Goal: Task Accomplishment & Management: Use online tool/utility

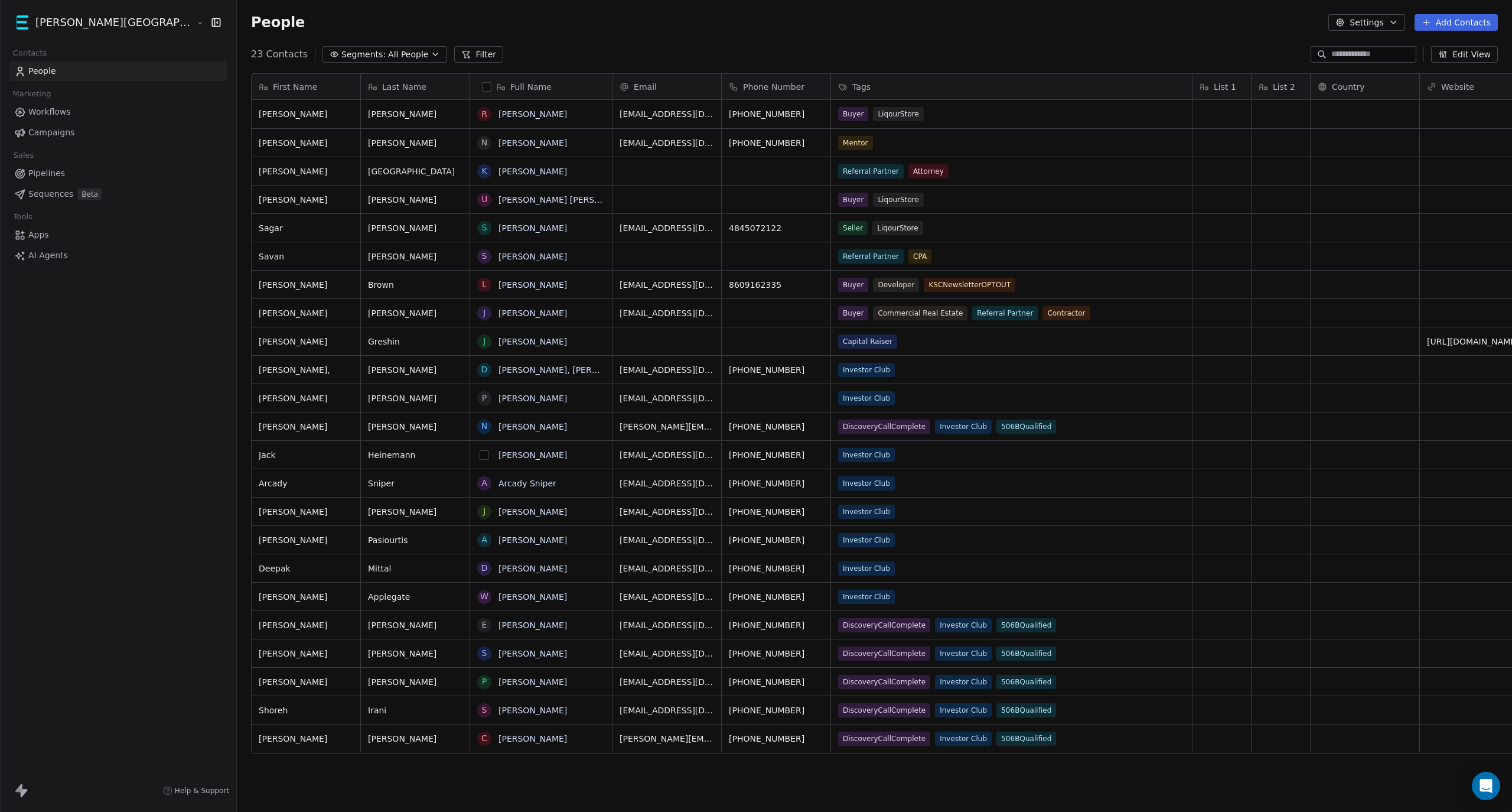
click at [480, 456] on button "grid" at bounding box center [484, 454] width 9 height 9
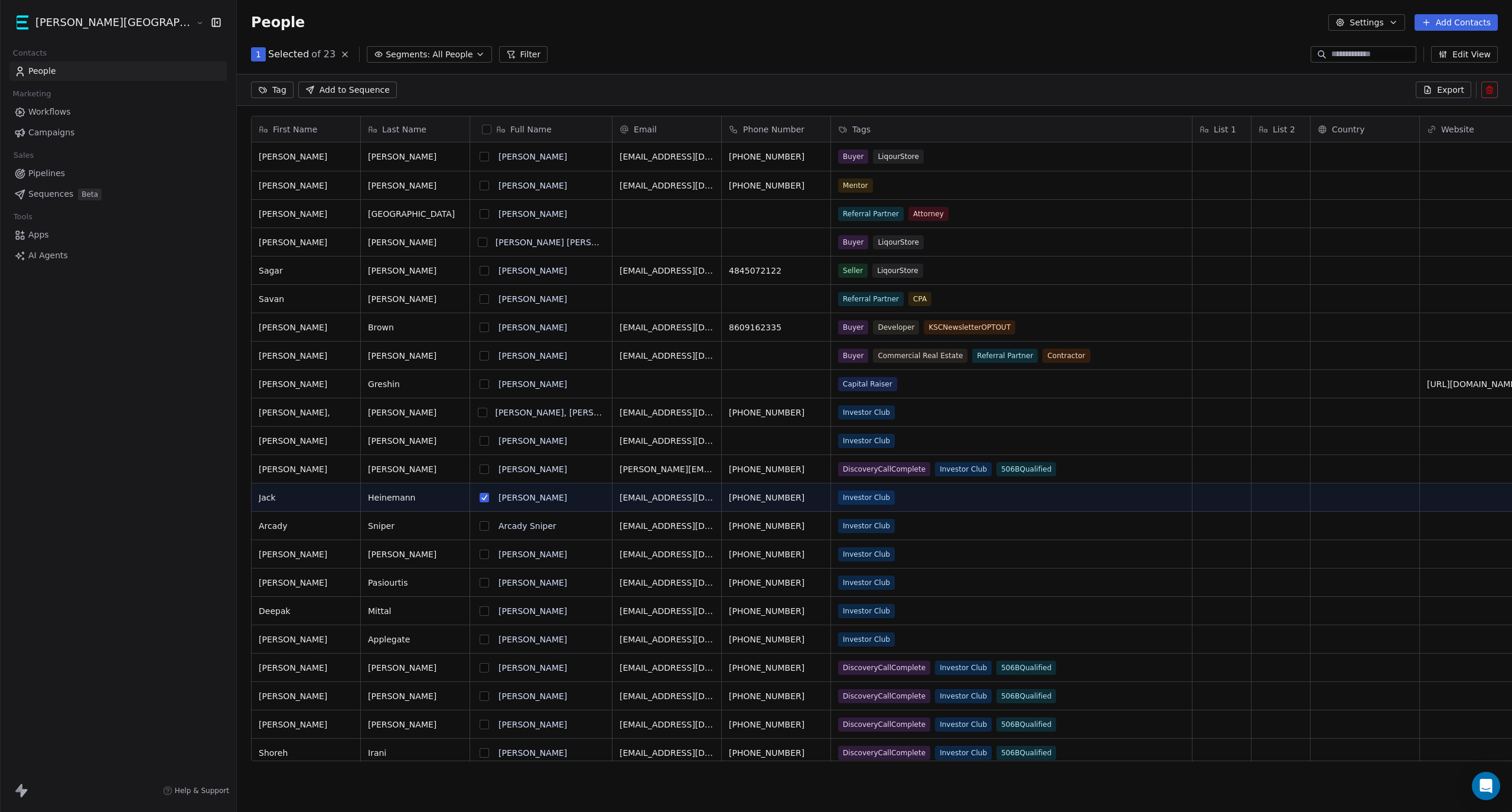
click at [480, 524] on button "grid" at bounding box center [484, 525] width 9 height 9
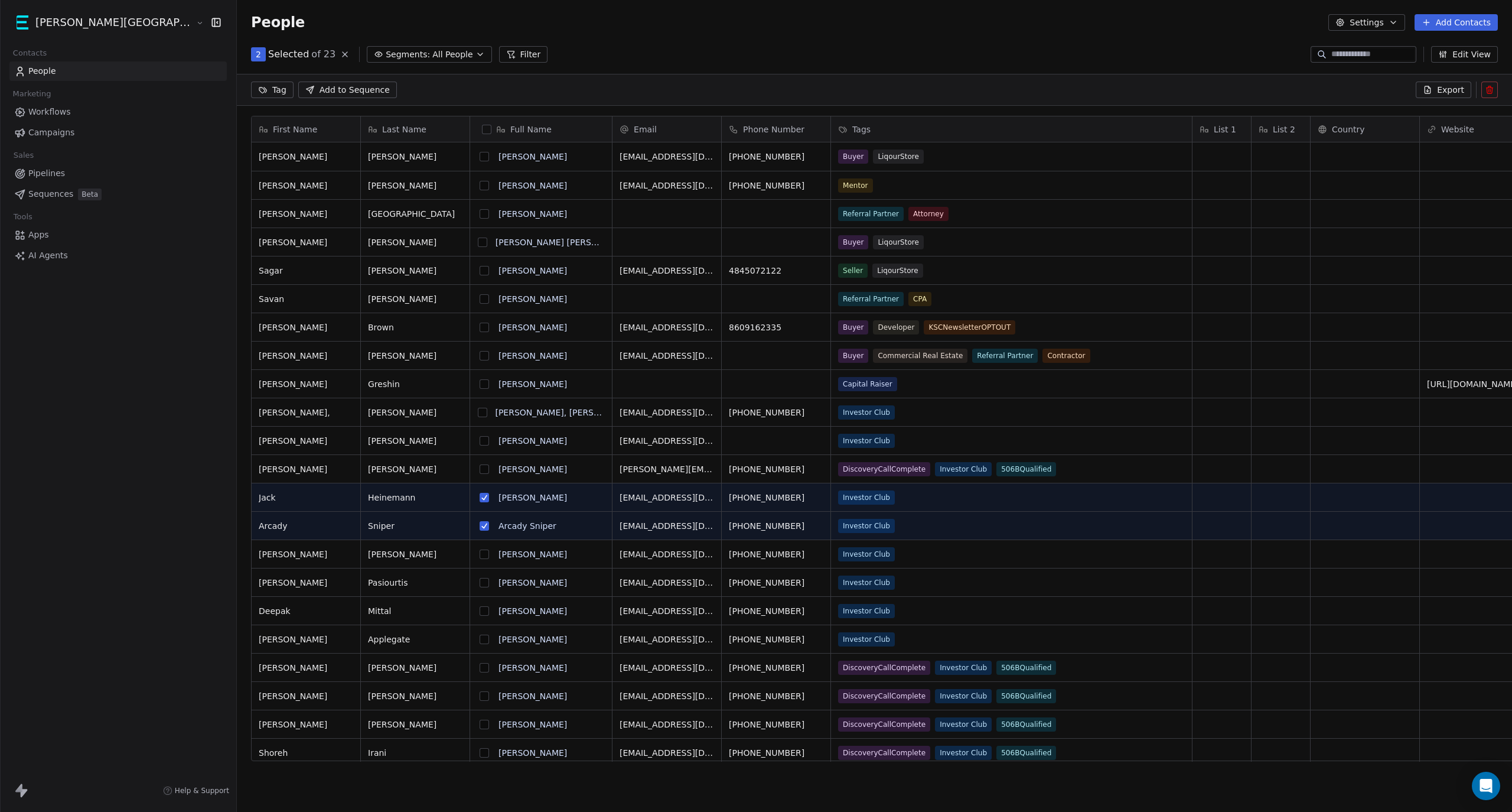
click at [480, 558] on button "grid" at bounding box center [484, 554] width 9 height 9
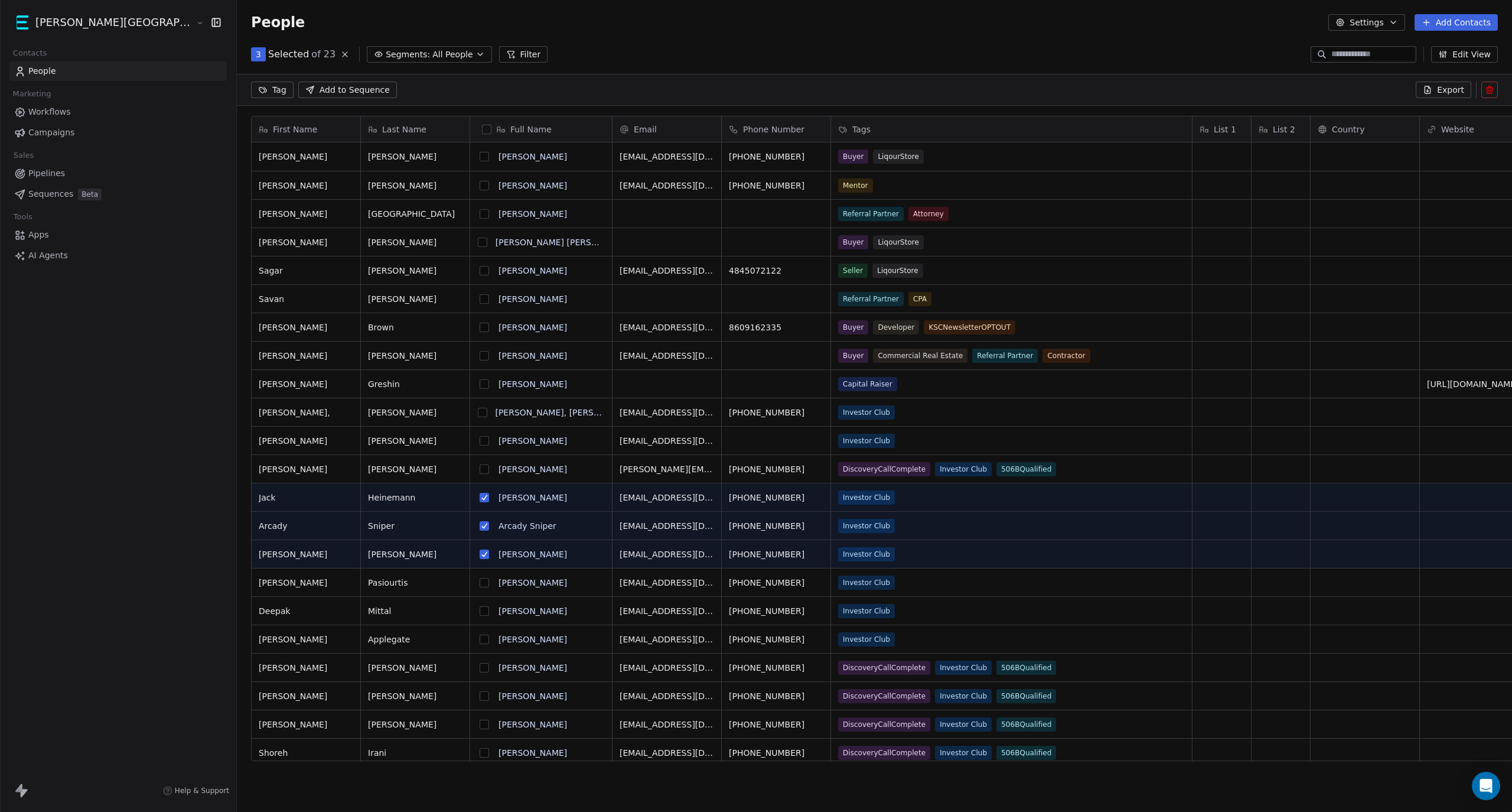
click at [480, 587] on button "grid" at bounding box center [484, 582] width 9 height 9
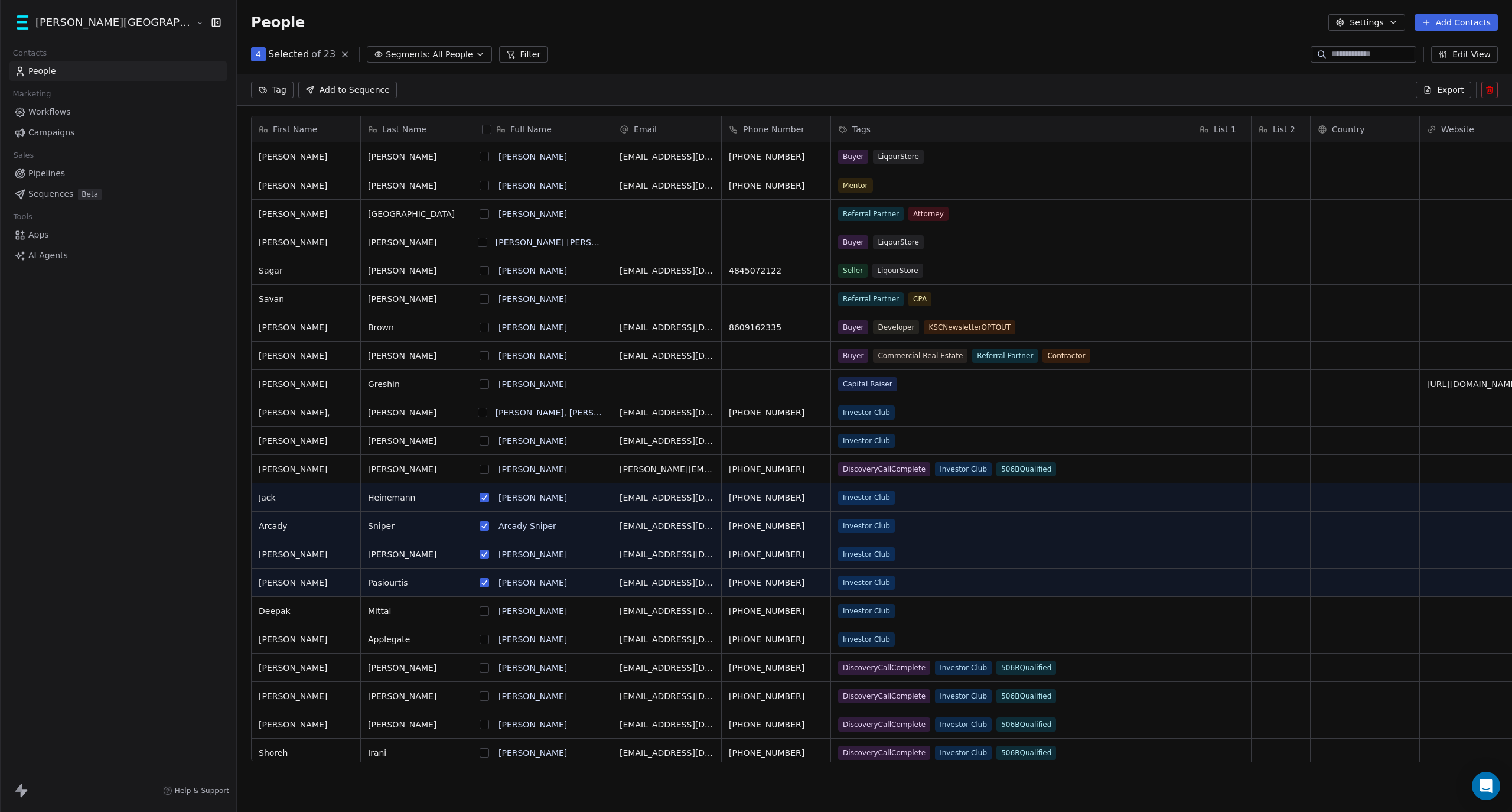
click at [480, 611] on button "grid" at bounding box center [484, 610] width 9 height 9
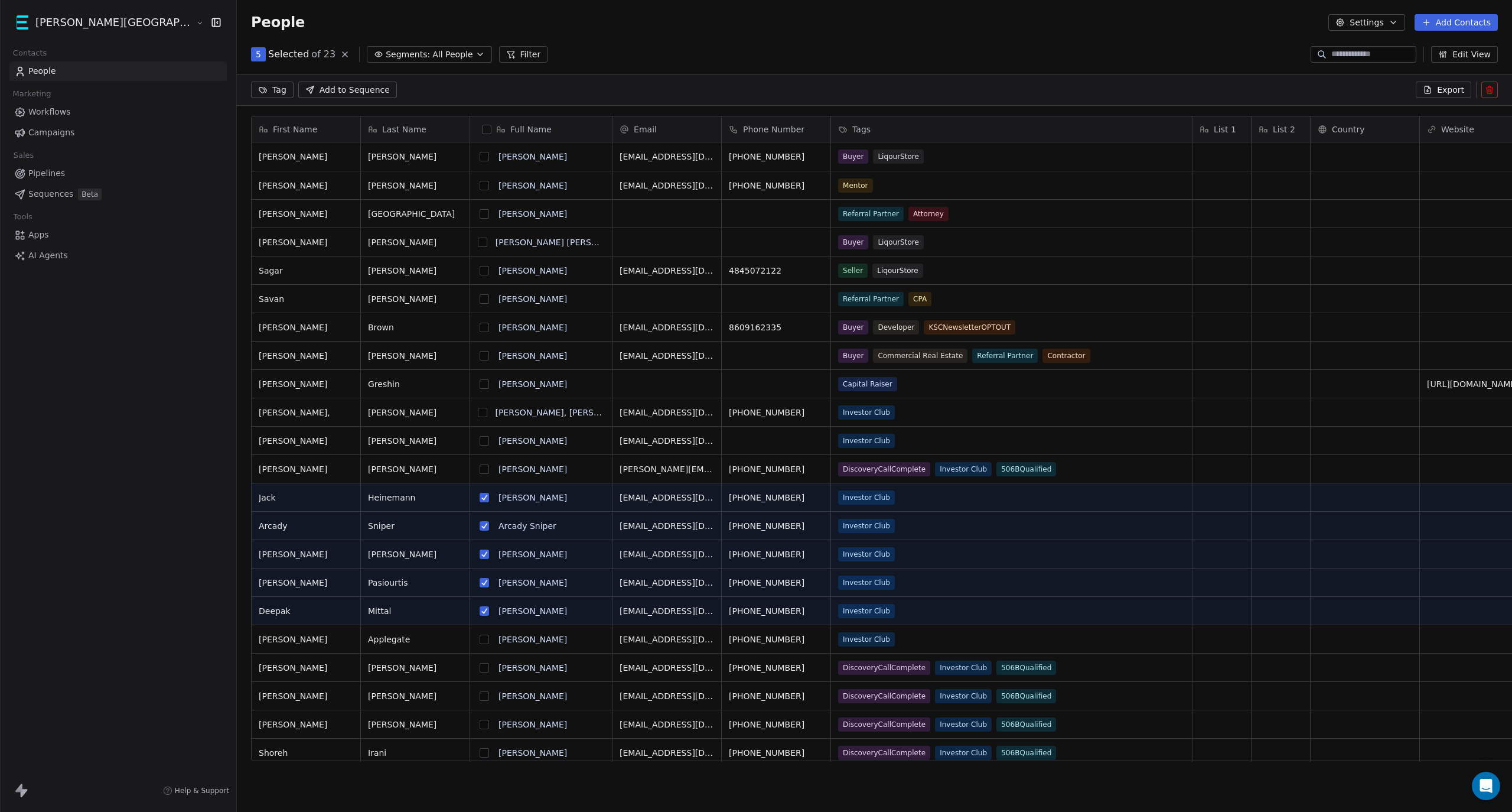
click at [480, 641] on button "grid" at bounding box center [484, 639] width 9 height 9
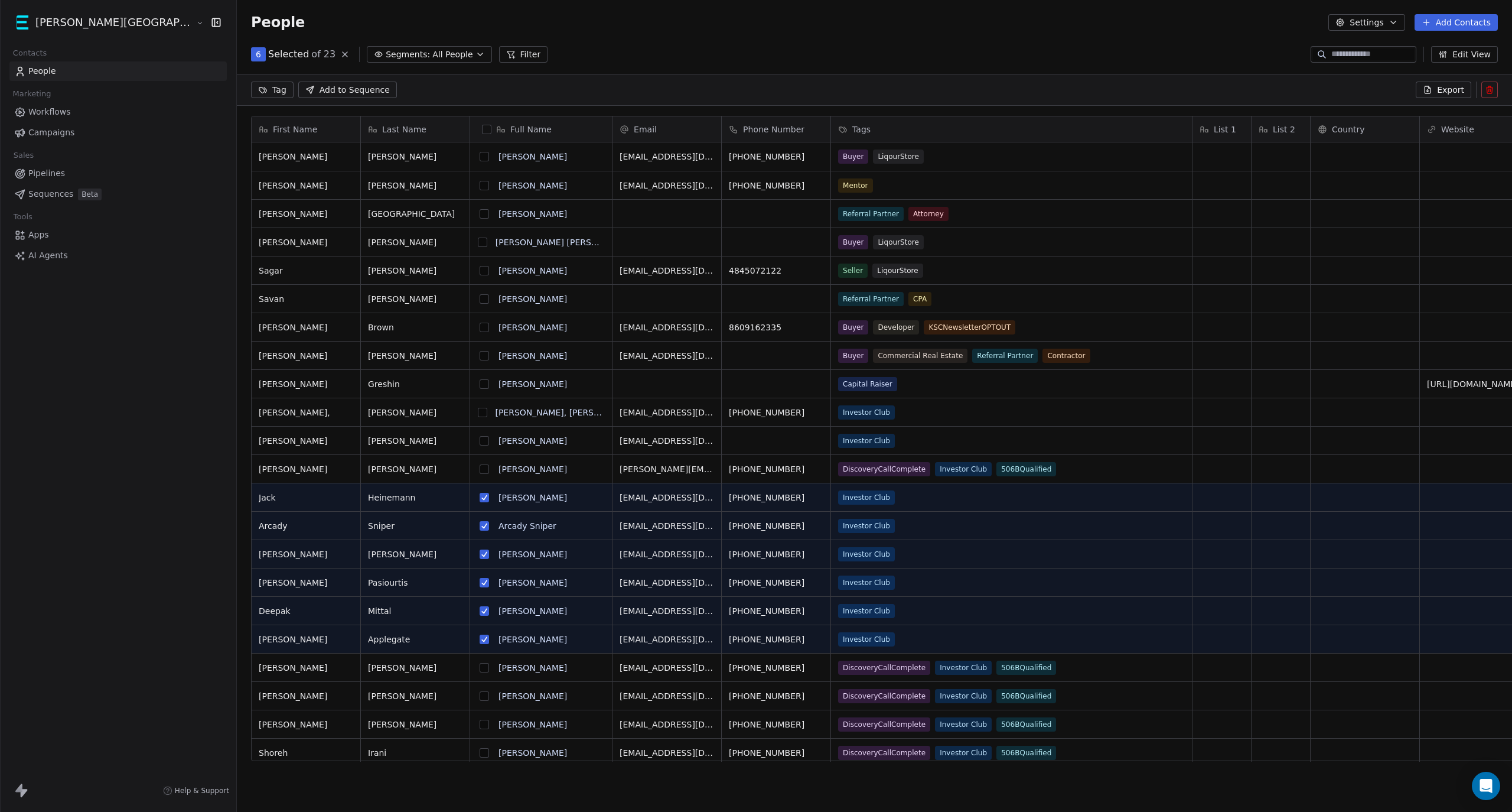
click at [320, 94] on span "Add to Sequence" at bounding box center [355, 89] width 70 height 12
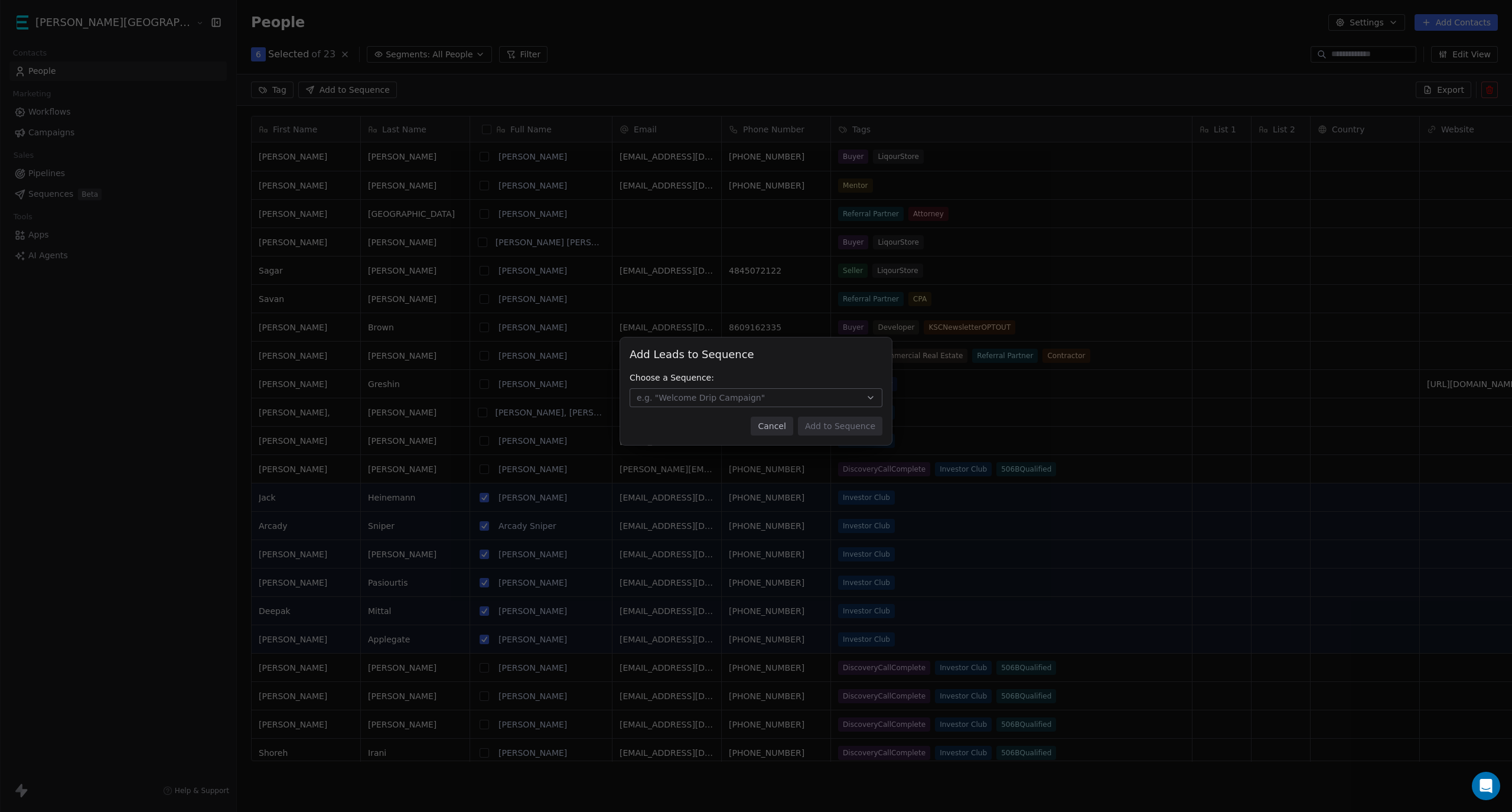
click at [700, 399] on span "e.g. "Welcome Drip Campaign"" at bounding box center [700, 398] width 128 height 12
click at [700, 399] on div "Add Leads to Sequence Add Leads to Sequence Choose a Sequence: e.g. "Welcome Dr…" at bounding box center [756, 406] width 1512 height 175
click at [773, 428] on button "Cancel" at bounding box center [772, 426] width 42 height 19
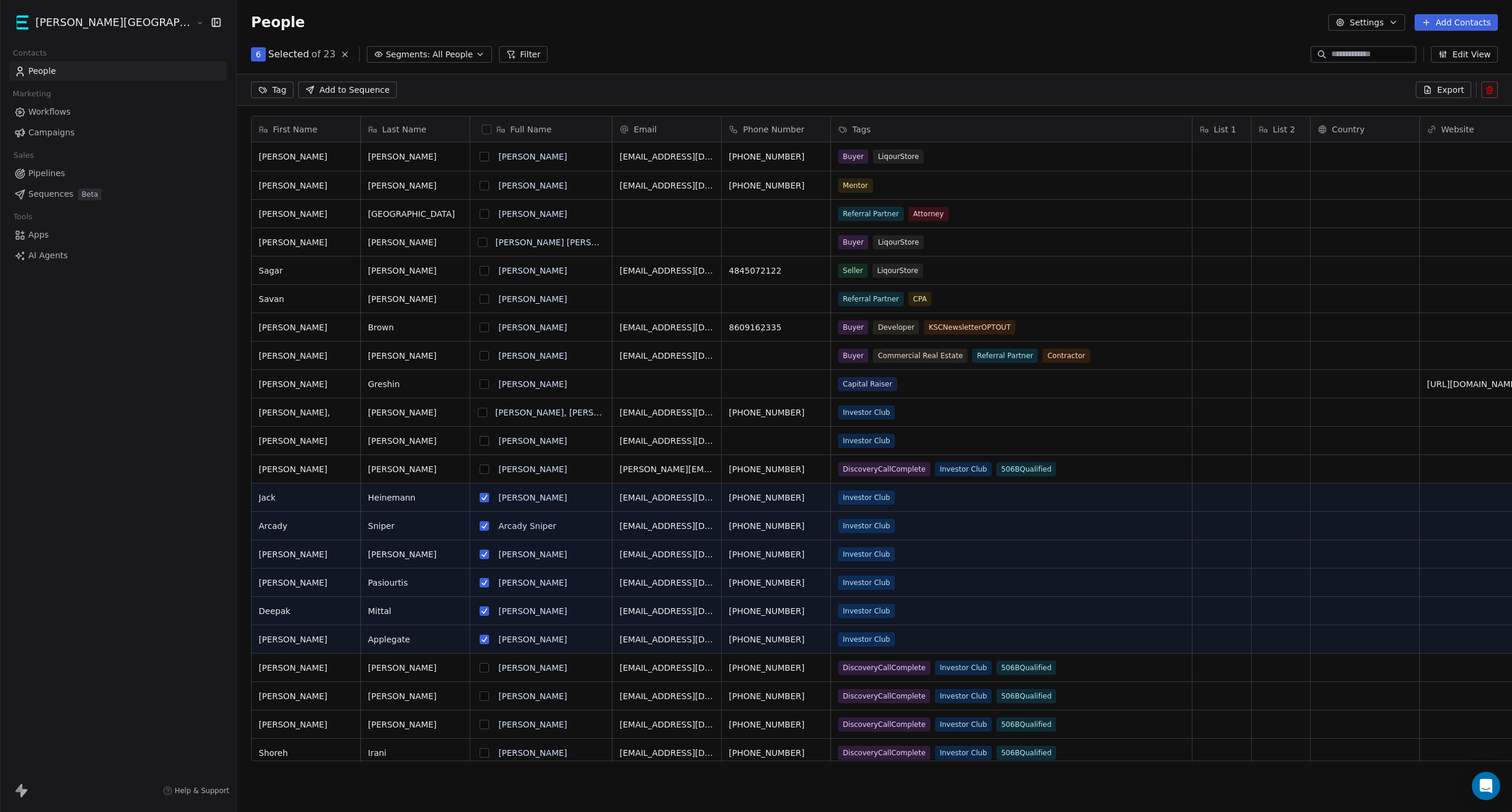
click at [480, 499] on button "grid" at bounding box center [484, 497] width 9 height 9
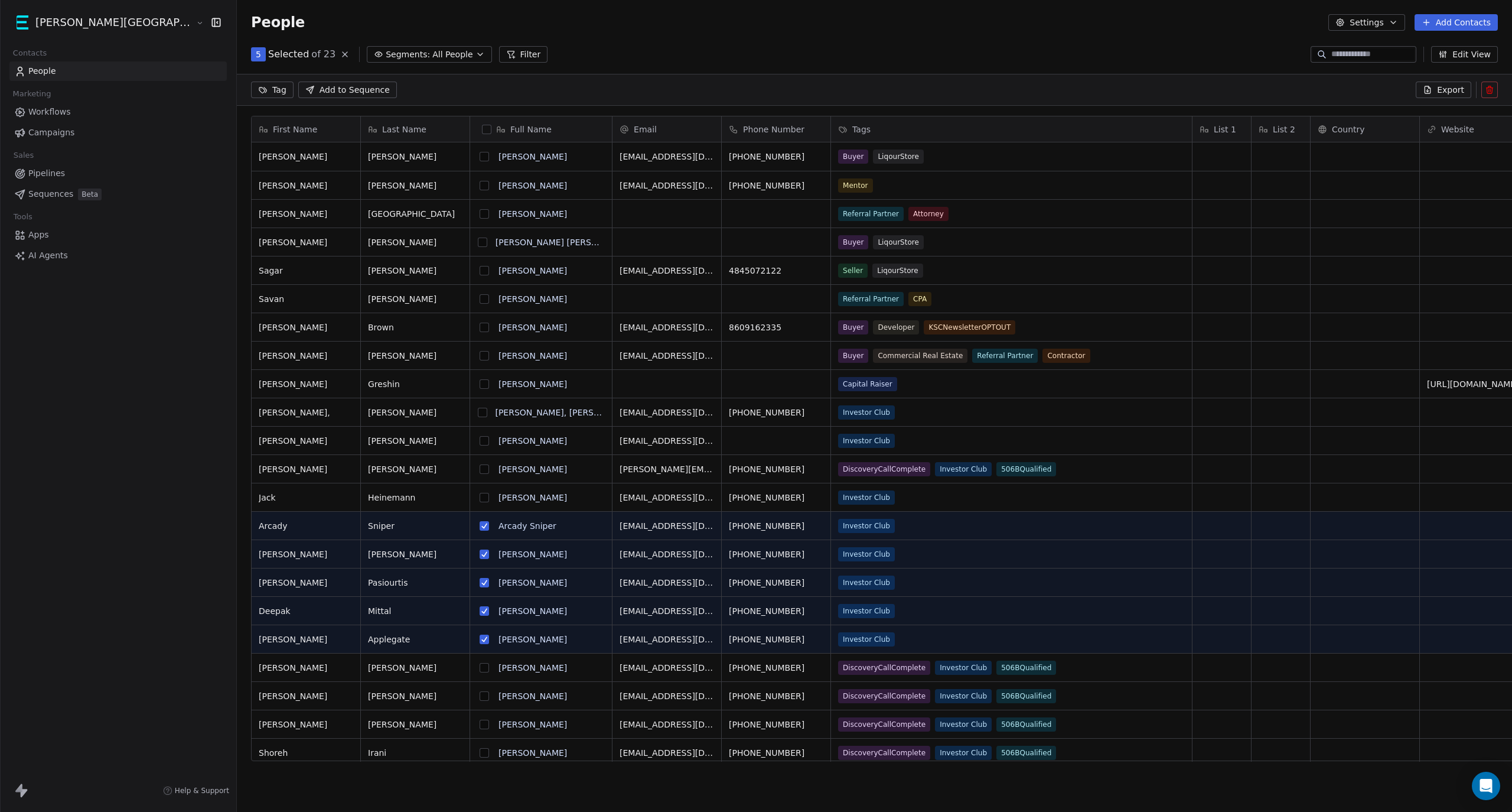
click at [480, 526] on button "grid" at bounding box center [484, 525] width 9 height 9
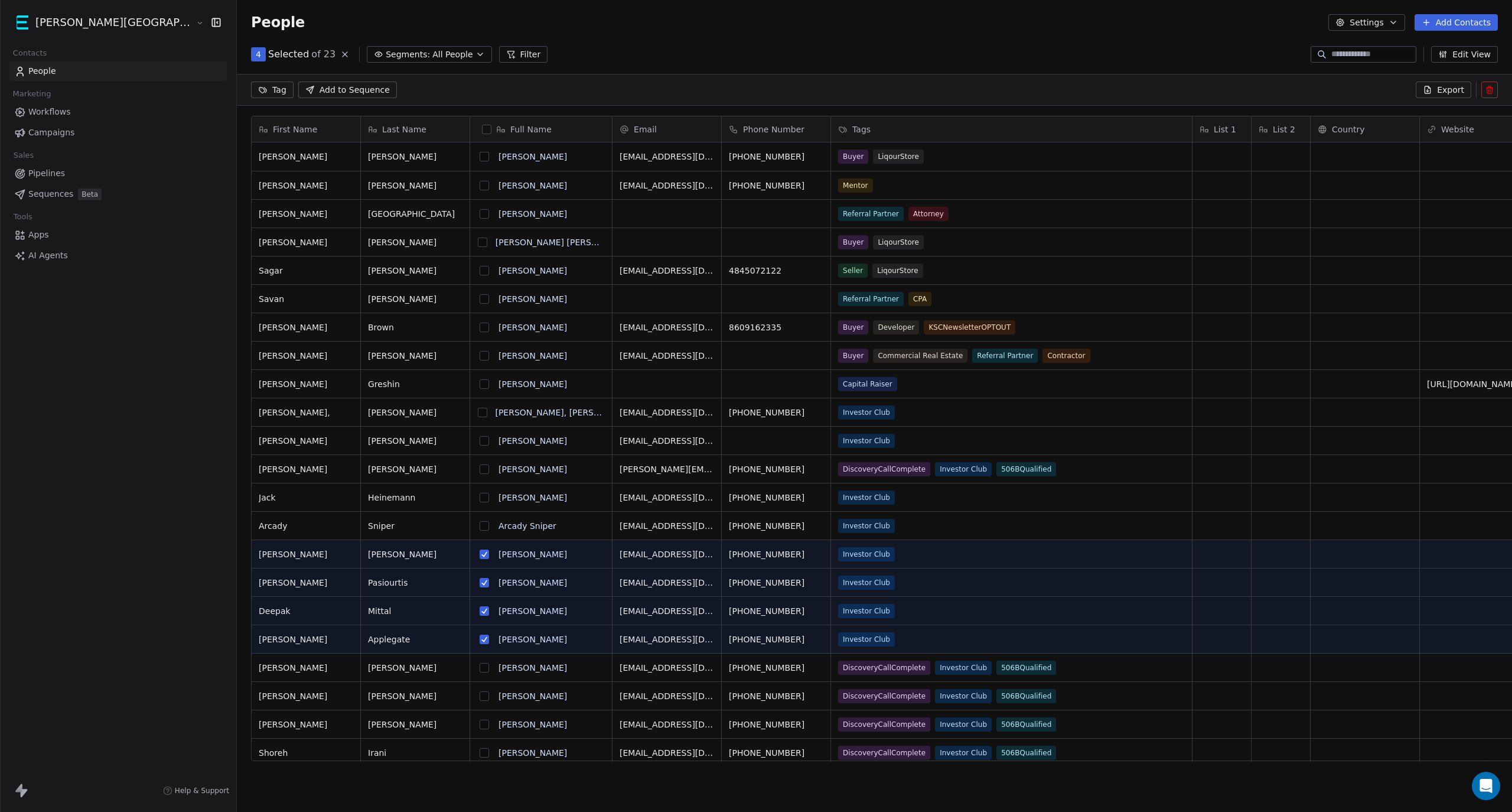
click at [480, 554] on button "grid" at bounding box center [484, 554] width 9 height 9
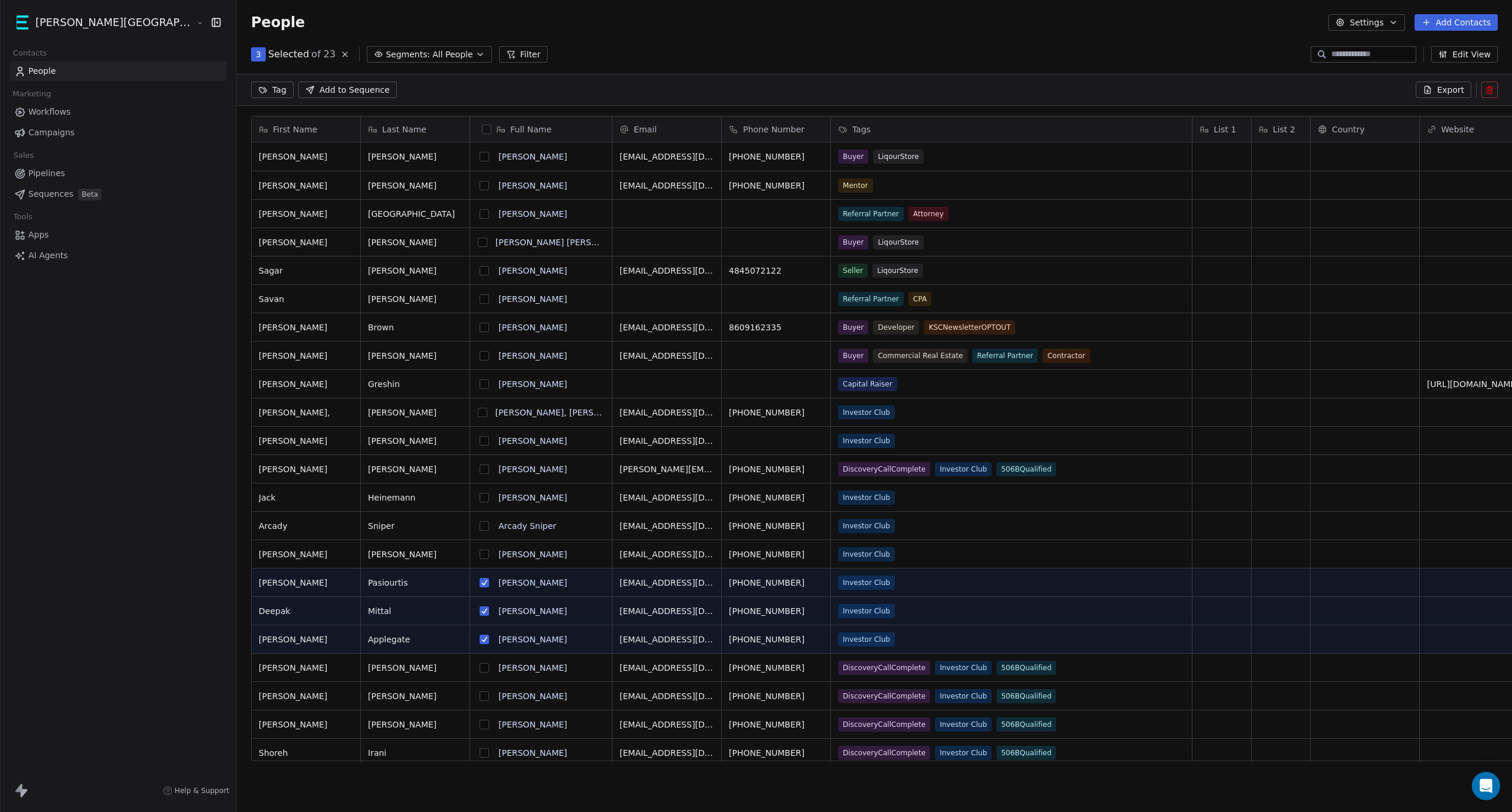
click at [480, 582] on button "grid" at bounding box center [484, 582] width 9 height 9
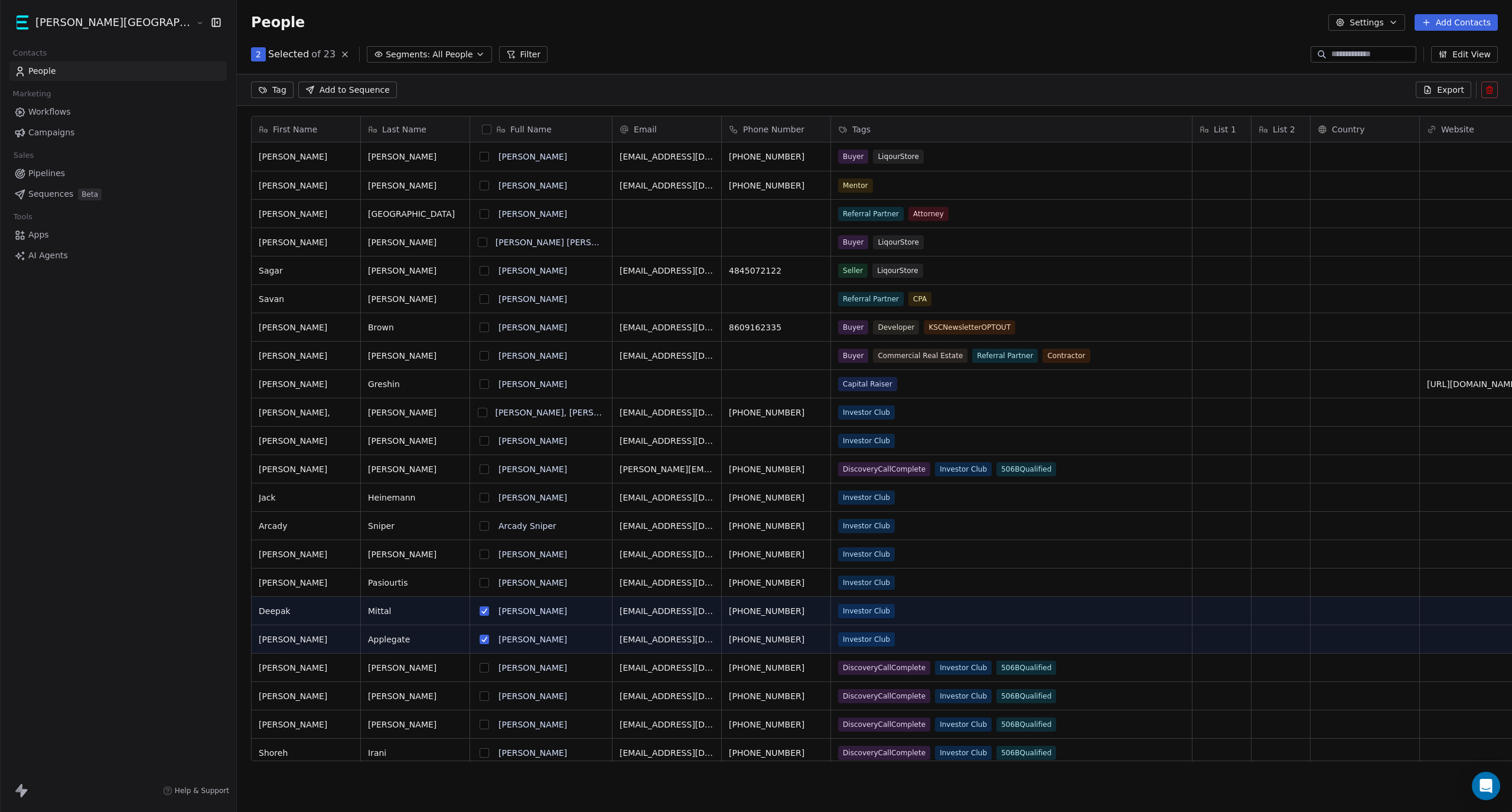
drag, startPoint x: 407, startPoint y: 612, endPoint x: 412, endPoint y: 625, distance: 13.9
click at [480, 613] on button "grid" at bounding box center [484, 610] width 9 height 9
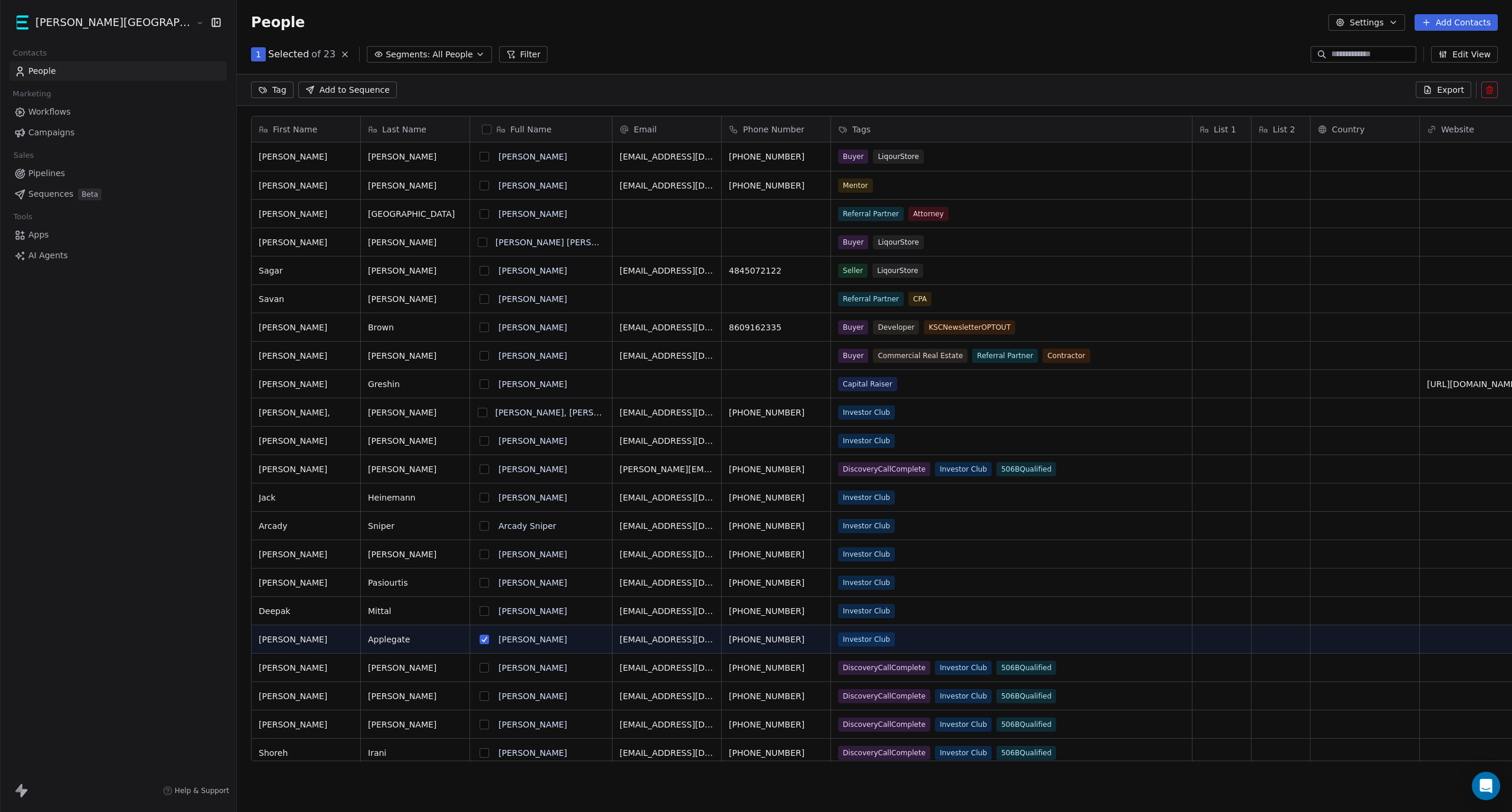
click at [480, 642] on button "grid" at bounding box center [484, 639] width 9 height 9
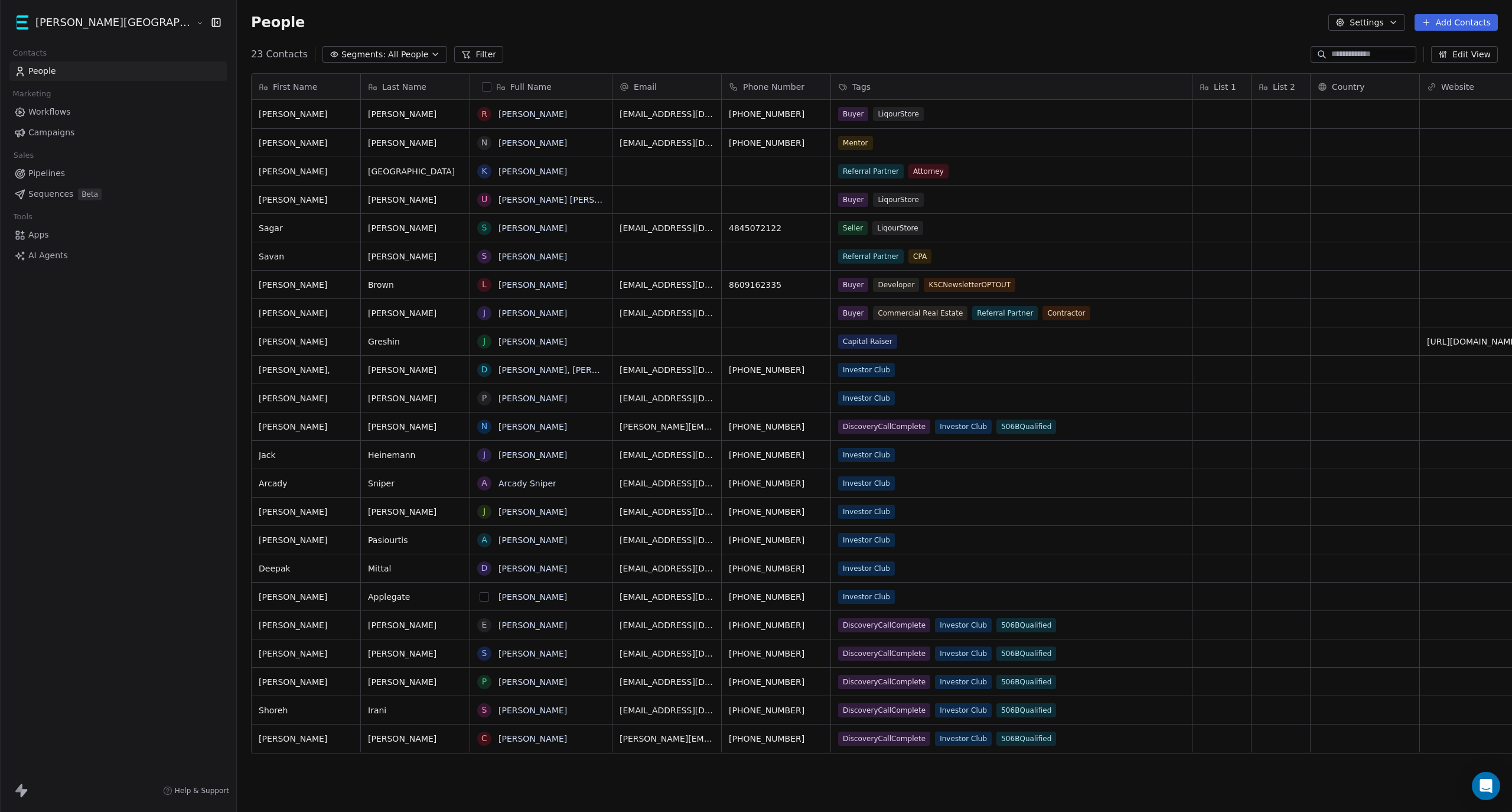
scroll to position [703, 1340]
